Goal: Task Accomplishment & Management: Manage account settings

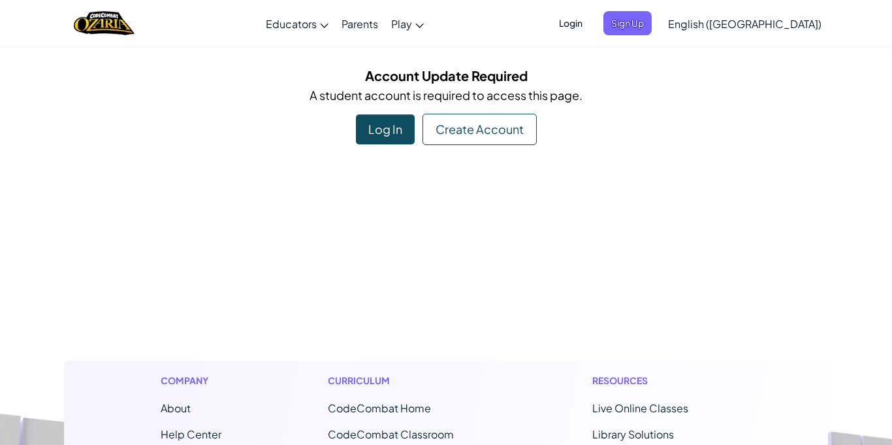
click at [373, 114] on div "Log In" at bounding box center [385, 129] width 59 height 30
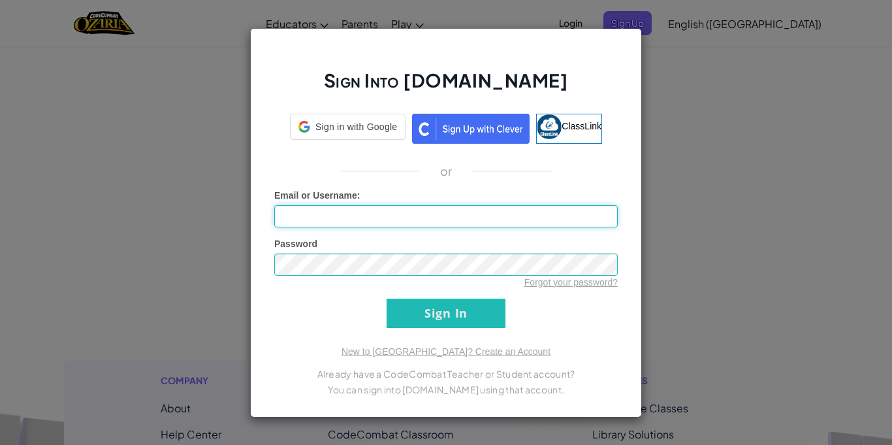
type input "Samantha12Cat&Pig"
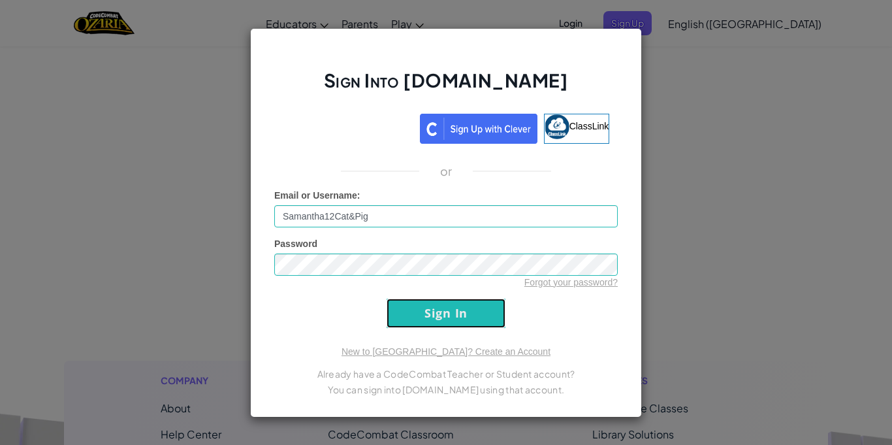
click at [458, 319] on input "Sign In" at bounding box center [445, 312] width 119 height 29
click at [469, 299] on input "Sign In" at bounding box center [445, 312] width 119 height 29
